Goal: Task Accomplishment & Management: Use online tool/utility

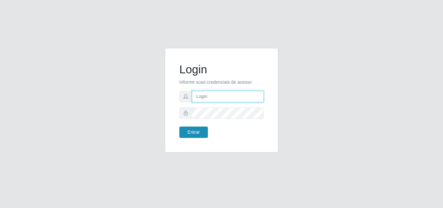
type input "[EMAIL_ADDRESS][DOMAIN_NAME]"
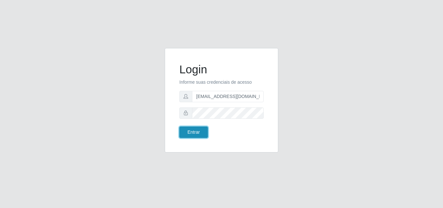
click at [198, 133] on button "Entrar" at bounding box center [193, 132] width 29 height 11
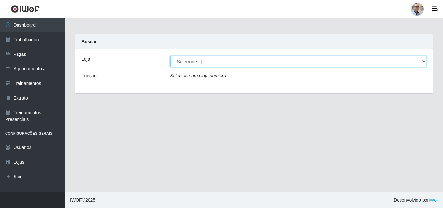
drag, startPoint x: 389, startPoint y: 64, endPoint x: 385, endPoint y: 65, distance: 4.3
click at [389, 63] on select "[Selecione...] Mar Vermelho - Loja 04" at bounding box center [298, 61] width 257 height 11
select select "251"
click at [170, 56] on select "[Selecione...] Mar Vermelho - Loja 04" at bounding box center [298, 61] width 257 height 11
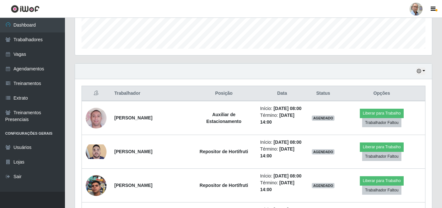
scroll to position [195, 0]
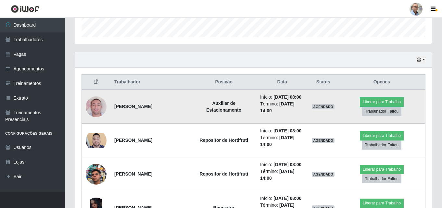
click at [94, 107] on img at bounding box center [96, 106] width 21 height 37
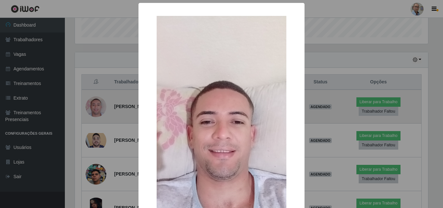
click at [94, 108] on div "× OK Cancel" at bounding box center [221, 104] width 443 height 208
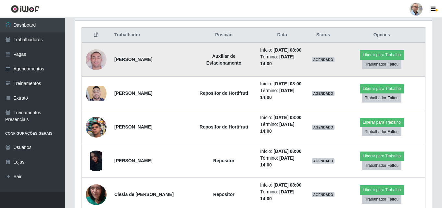
scroll to position [260, 0]
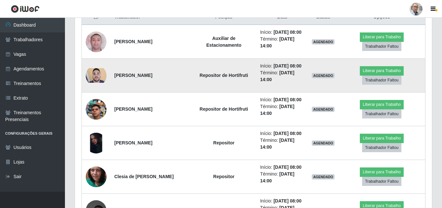
click at [97, 82] on img at bounding box center [96, 75] width 21 height 14
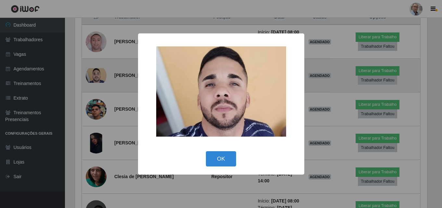
scroll to position [135, 353]
click at [97, 90] on div "× OK Cancel" at bounding box center [221, 104] width 443 height 208
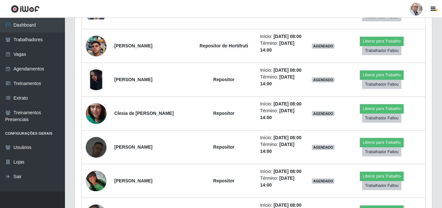
scroll to position [325, 0]
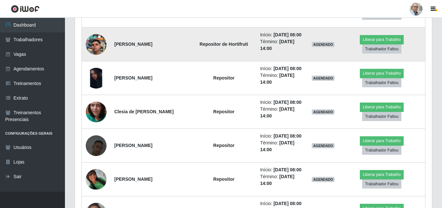
click at [95, 63] on img at bounding box center [96, 44] width 21 height 37
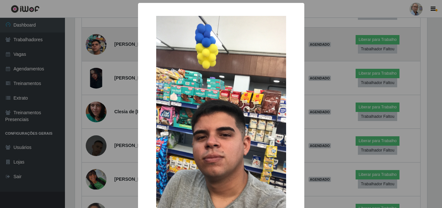
scroll to position [135, 353]
click at [95, 67] on div "× OK Cancel" at bounding box center [221, 104] width 443 height 208
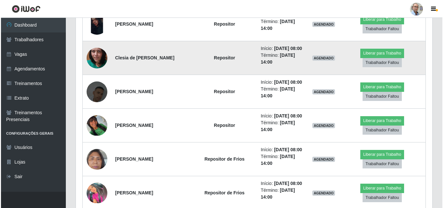
scroll to position [389, 0]
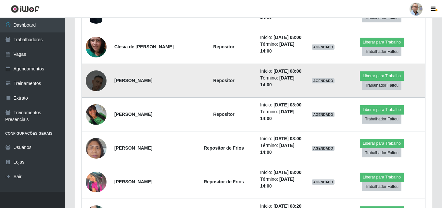
click at [99, 99] on img at bounding box center [96, 80] width 21 height 37
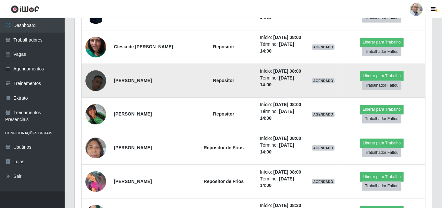
scroll to position [135, 353]
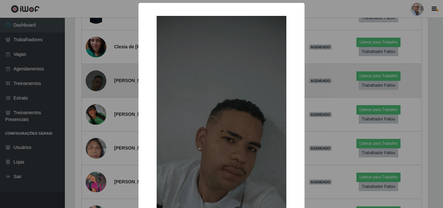
click at [99, 116] on div "× OK Cancel" at bounding box center [221, 104] width 443 height 208
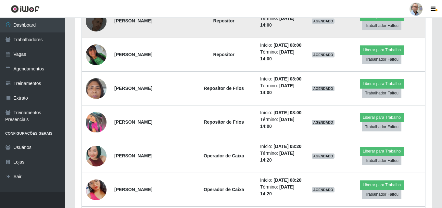
scroll to position [454, 0]
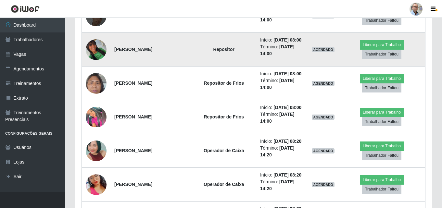
click at [98, 60] on img at bounding box center [96, 49] width 21 height 21
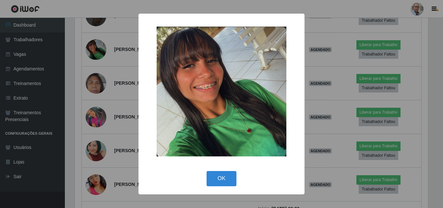
drag, startPoint x: 120, startPoint y: 117, endPoint x: 123, endPoint y: 120, distance: 5.1
click at [120, 116] on div "× OK Cancel" at bounding box center [221, 104] width 443 height 208
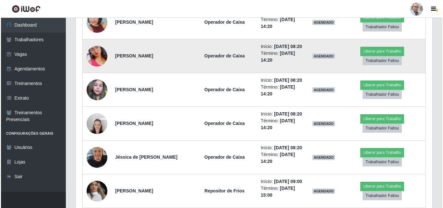
scroll to position [584, 0]
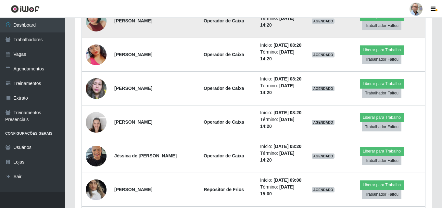
click at [95, 43] on img at bounding box center [96, 21] width 21 height 44
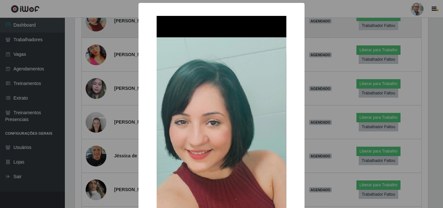
scroll to position [0, 0]
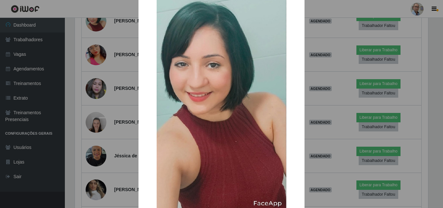
click at [119, 142] on div "× OK Cancel" at bounding box center [221, 104] width 443 height 208
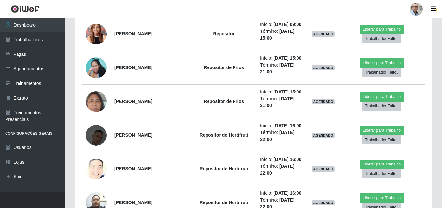
scroll to position [941, 0]
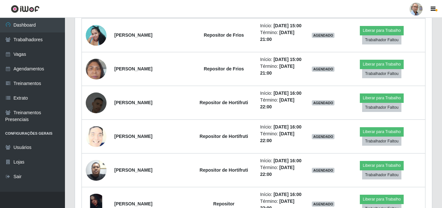
click at [96, 15] on img at bounding box center [96, 1] width 21 height 28
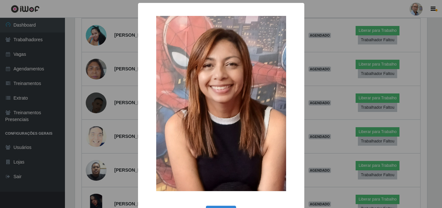
scroll to position [135, 353]
click at [105, 135] on div "× OK Cancel" at bounding box center [221, 104] width 443 height 208
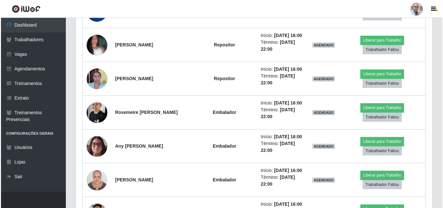
scroll to position [1168, 0]
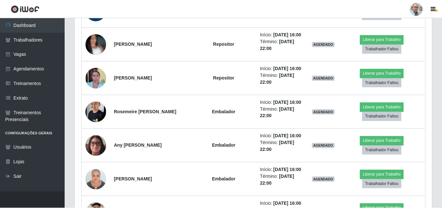
scroll to position [135, 353]
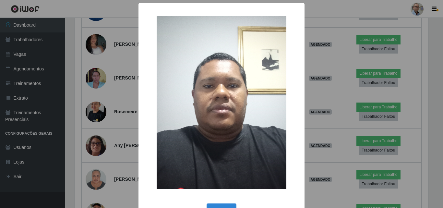
click at [95, 108] on div "× OK Cancel" at bounding box center [221, 104] width 443 height 208
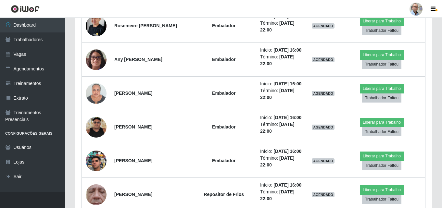
scroll to position [1266, 0]
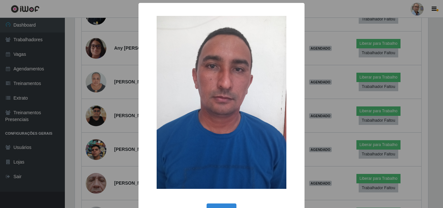
click at [97, 94] on div "× OK Cancel" at bounding box center [221, 104] width 443 height 208
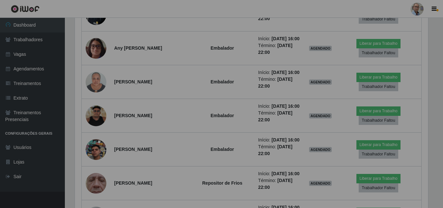
scroll to position [135, 357]
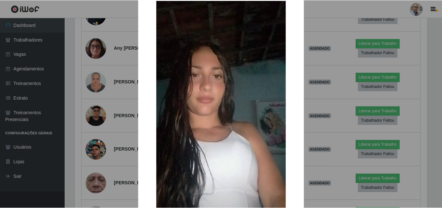
scroll to position [15, 0]
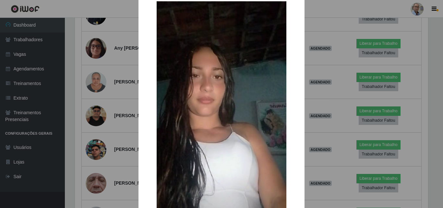
click at [97, 131] on div "× OK Cancel" at bounding box center [221, 104] width 443 height 208
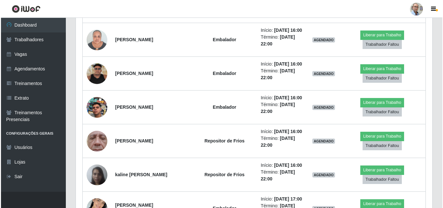
scroll to position [1363, 0]
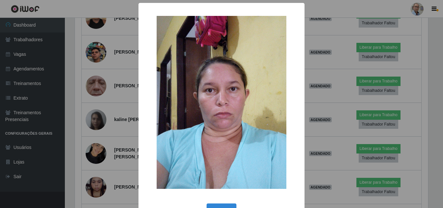
click at [93, 73] on div "× OK Cancel" at bounding box center [221, 104] width 443 height 208
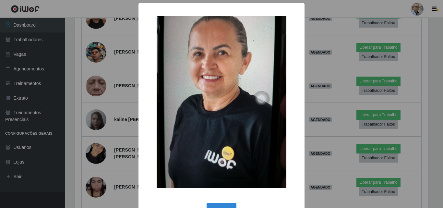
click at [91, 117] on div "× OK Cancel" at bounding box center [221, 104] width 443 height 208
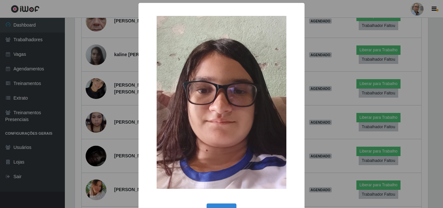
click at [95, 93] on div "× OK Cancel" at bounding box center [221, 104] width 443 height 208
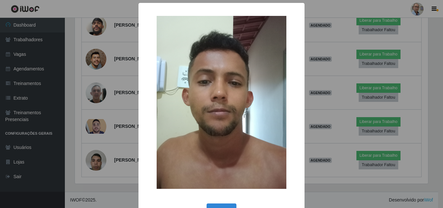
click at [102, 117] on div "× OK Cancel" at bounding box center [221, 104] width 443 height 208
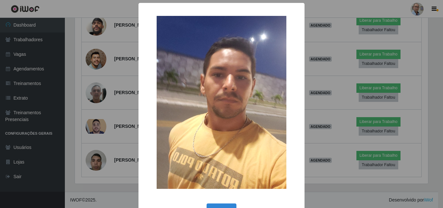
click at [99, 156] on div "× OK Cancel" at bounding box center [221, 104] width 443 height 208
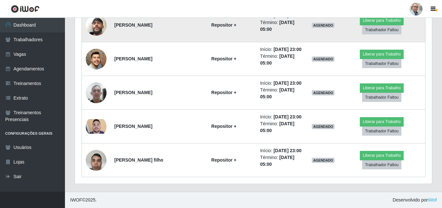
click at [98, 44] on img at bounding box center [96, 25] width 21 height 37
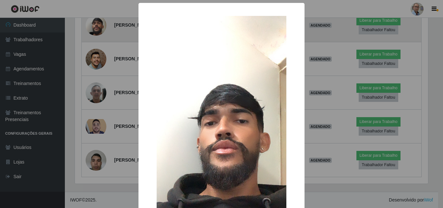
click at [98, 135] on div "× OK Cancel" at bounding box center [221, 104] width 443 height 208
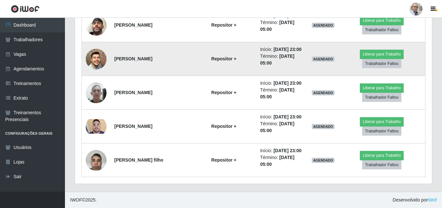
click at [97, 83] on img at bounding box center [96, 58] width 21 height 47
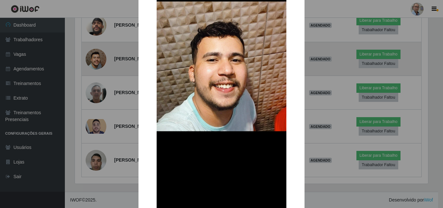
click at [97, 109] on div "× OK Cancel" at bounding box center [221, 104] width 443 height 208
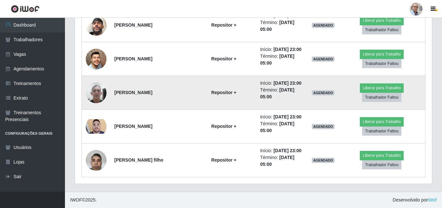
click at [97, 106] on img at bounding box center [96, 93] width 21 height 28
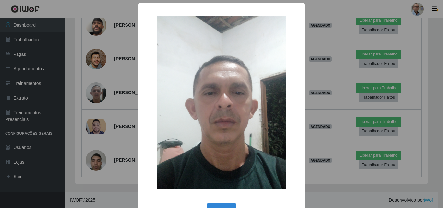
click at [98, 121] on div "× OK Cancel" at bounding box center [221, 104] width 443 height 208
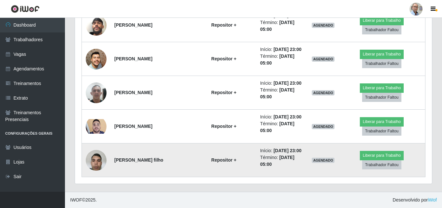
click at [95, 155] on img at bounding box center [96, 160] width 21 height 28
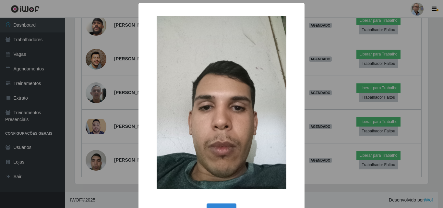
click at [95, 154] on div "× OK Cancel" at bounding box center [221, 104] width 443 height 208
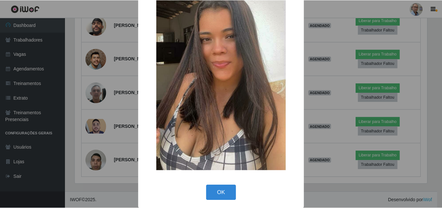
scroll to position [80, 0]
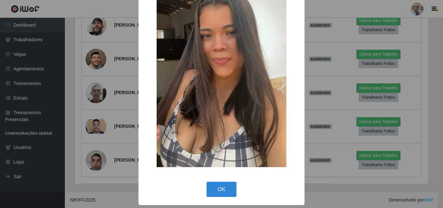
click at [104, 66] on div "× OK Cancel" at bounding box center [221, 104] width 443 height 208
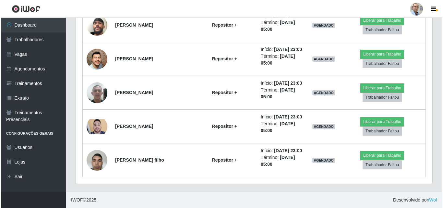
scroll to position [1860, 0]
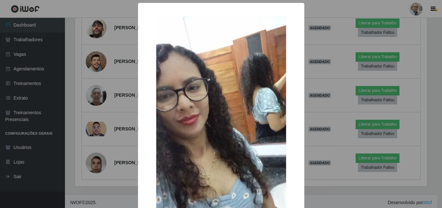
scroll to position [135, 353]
click at [97, 106] on div "× OK Cancel" at bounding box center [221, 104] width 443 height 208
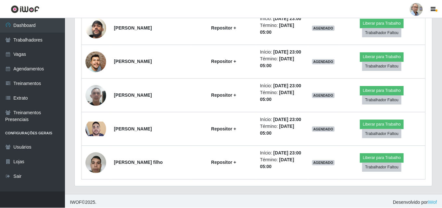
scroll to position [135, 357]
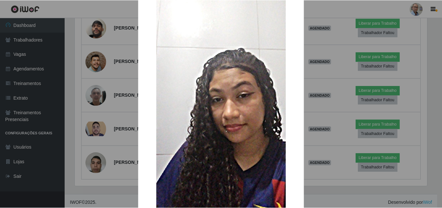
scroll to position [65, 0]
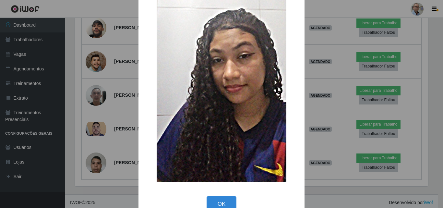
click at [99, 69] on div "× OK Cancel" at bounding box center [221, 104] width 443 height 208
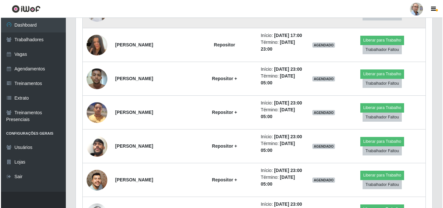
scroll to position [1730, 0]
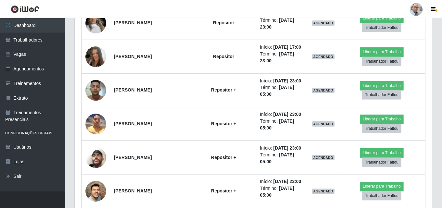
scroll to position [135, 353]
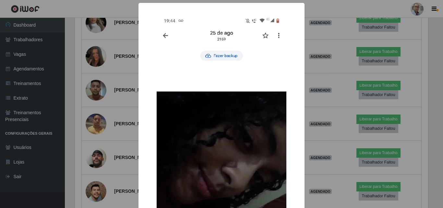
click at [100, 113] on div "× OK Cancel" at bounding box center [221, 104] width 443 height 208
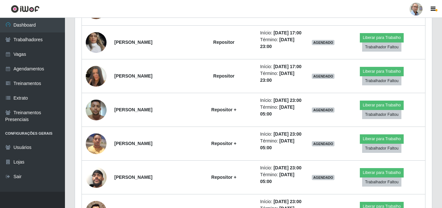
scroll to position [1665, 0]
